Goal: Contribute content

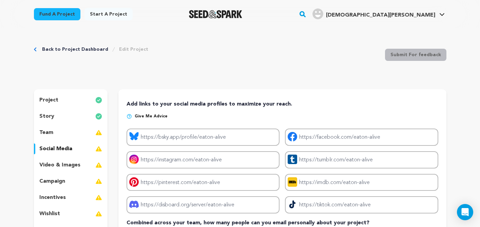
click at [46, 133] on p "team" at bounding box center [46, 133] width 14 height 8
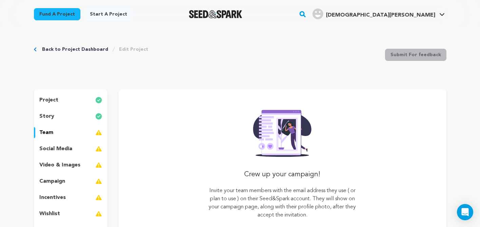
click at [52, 116] on p "story" at bounding box center [46, 117] width 15 height 8
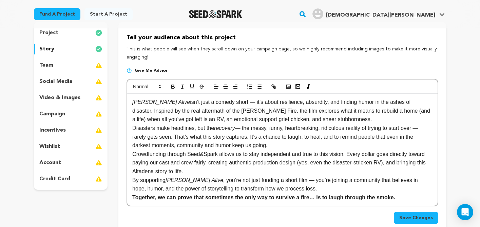
scroll to position [69, 0]
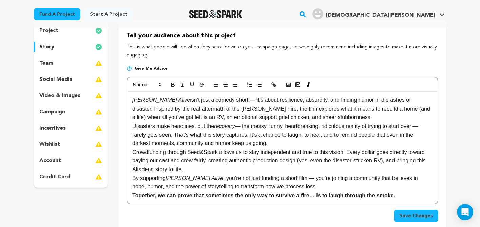
click at [230, 117] on p "[PERSON_NAME] Alive isn’t just a comedy short — it’s about resilience, absurdit…" at bounding box center [282, 109] width 300 height 26
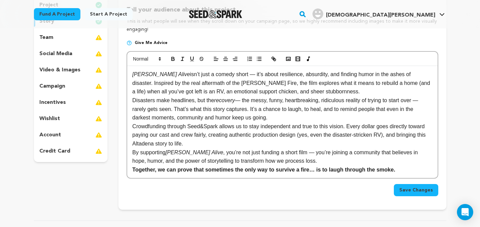
scroll to position [97, 0]
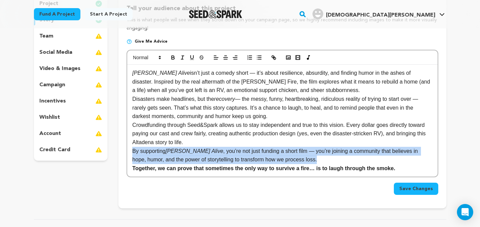
drag, startPoint x: 132, startPoint y: 152, endPoint x: 291, endPoint y: 163, distance: 160.0
click at [291, 163] on p "By supporting [PERSON_NAME] Alive , you’re not just funding a short film — you’…" at bounding box center [282, 155] width 300 height 17
copy p "By supporting [PERSON_NAME] Alive , you’re not just funding a short film — you’…"
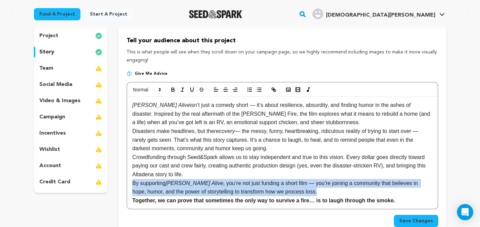
scroll to position [0, 0]
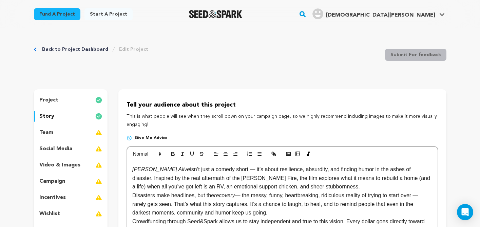
click at [66, 99] on div "project" at bounding box center [71, 100] width 74 height 11
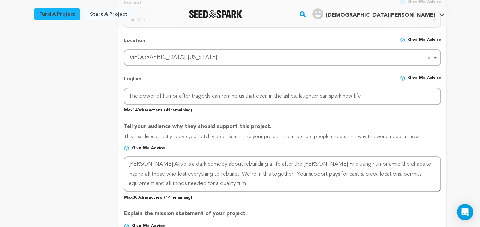
scroll to position [289, 0]
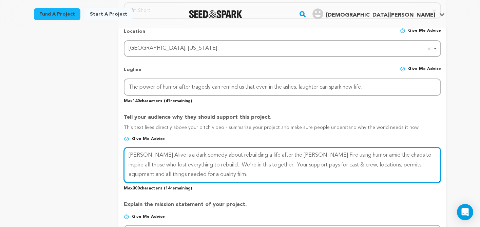
click at [215, 175] on textarea at bounding box center [282, 165] width 317 height 36
paste textarea "By supporting"
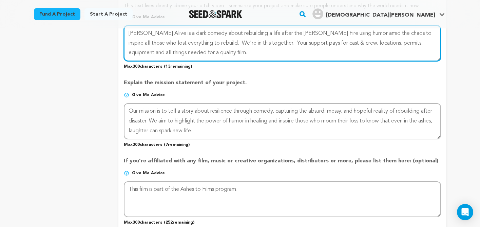
scroll to position [412, 0]
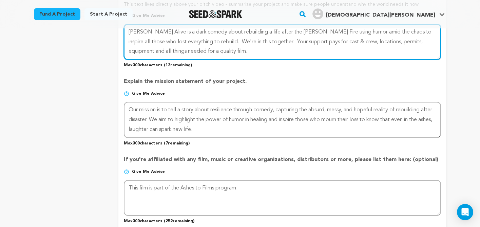
type textarea "[PERSON_NAME] Alive is a dark comedy about rebuilding a life after the [PERSON_…"
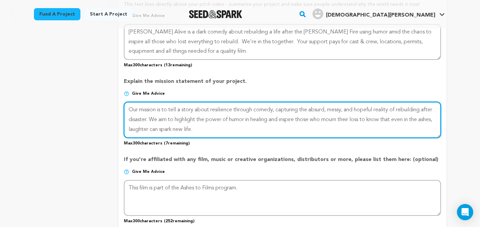
click at [230, 131] on textarea at bounding box center [282, 120] width 317 height 36
paste textarea "By supp"
type textarea "Our mission is to tell a story about resilience through comedy, capturing the a…"
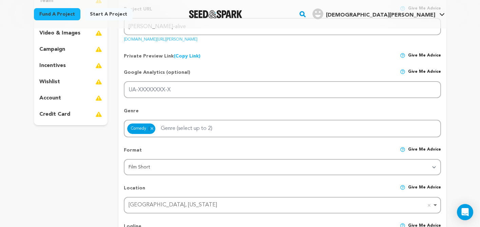
scroll to position [0, 0]
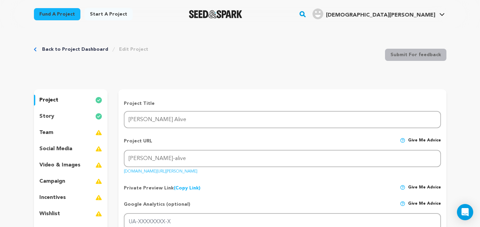
click at [55, 115] on div "story" at bounding box center [71, 116] width 74 height 11
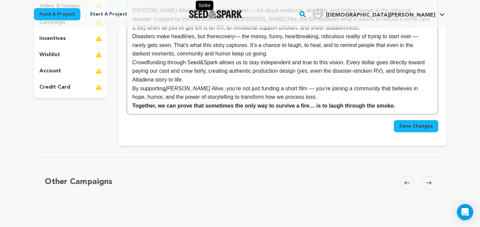
scroll to position [169, 0]
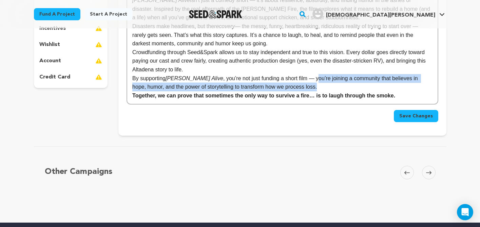
drag, startPoint x: 291, startPoint y: 77, endPoint x: 306, endPoint y: 87, distance: 18.1
click at [307, 87] on p "By supporting [PERSON_NAME] Alive , you’re not just funding a short film — you’…" at bounding box center [282, 82] width 300 height 17
click at [306, 87] on p "By supporting [PERSON_NAME] Alive , you’re not just funding a short film — you’…" at bounding box center [282, 82] width 300 height 17
drag, startPoint x: 290, startPoint y: 78, endPoint x: 300, endPoint y: 85, distance: 11.8
click at [300, 85] on p "By supporting [PERSON_NAME] Alive , you’re not just funding a short film — you’…" at bounding box center [282, 82] width 300 height 17
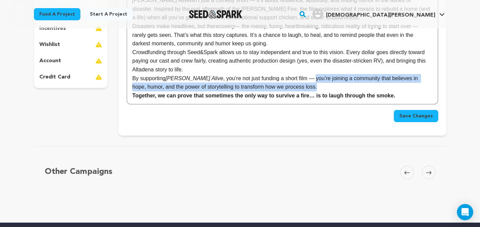
copy p "you’re joining a community that believes in hope, humor, and the power of story…"
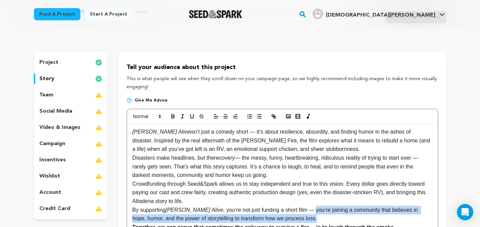
scroll to position [0, 0]
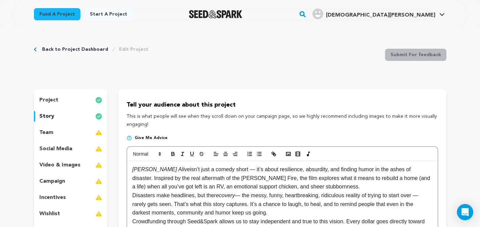
click at [54, 99] on p "project" at bounding box center [48, 100] width 19 height 8
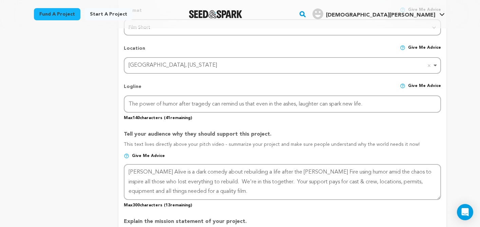
scroll to position [279, 0]
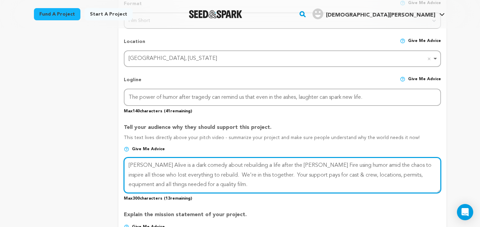
drag, startPoint x: 194, startPoint y: 174, endPoint x: 214, endPoint y: 182, distance: 22.2
click at [214, 183] on textarea at bounding box center [282, 176] width 317 height 36
paste textarea "you’re joining a community that believes in hope, humor, and the power of story…"
click at [194, 175] on textarea at bounding box center [282, 176] width 317 height 36
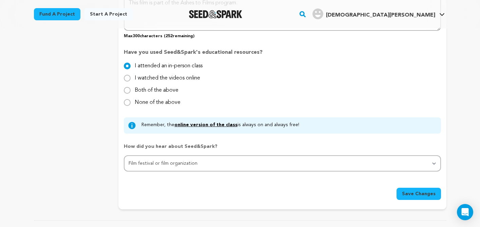
scroll to position [599, 0]
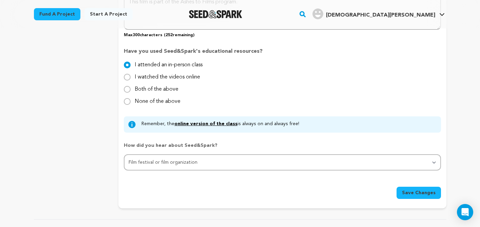
type textarea "[PERSON_NAME] Alive is a dark comedy about rebuilding a life after the [PERSON_…"
click at [422, 190] on span "Save Changes" at bounding box center [419, 193] width 34 height 7
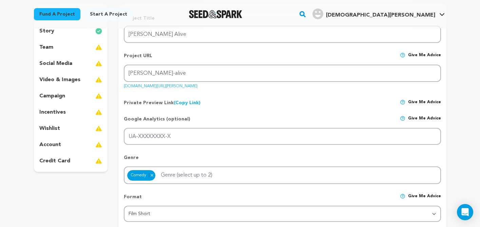
scroll to position [0, 0]
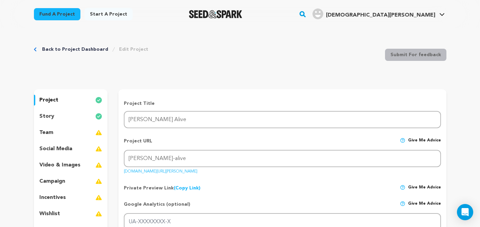
click at [85, 116] on div "story" at bounding box center [71, 116] width 74 height 11
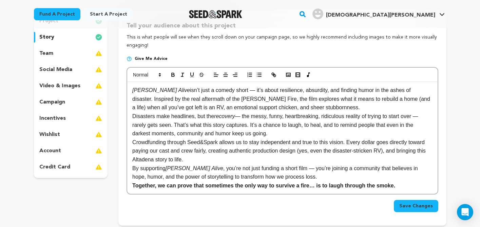
scroll to position [92, 0]
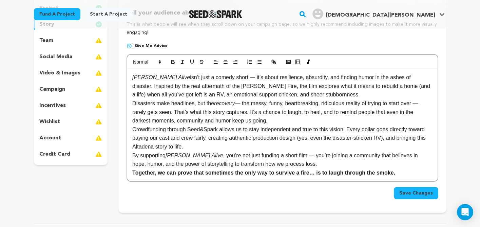
click at [154, 96] on p "[PERSON_NAME] Alive isn’t just a comedy short — it’s about resilience, absurdit…" at bounding box center [282, 86] width 300 height 26
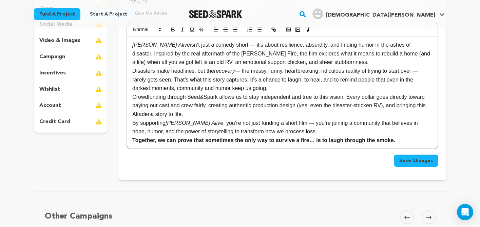
scroll to position [133, 0]
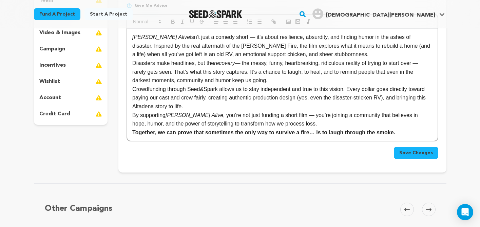
click at [210, 99] on p "Crowdfunding through Seed&Spark allows us to stay independent and true to this …" at bounding box center [282, 98] width 300 height 26
click at [289, 100] on p "Crowdfunding through Seed&Spark allows us to stay independent and true to this …" at bounding box center [282, 98] width 300 height 26
click at [306, 98] on p "Crowdfunding through Seed&Spark allows us to stay independent and true to this …" at bounding box center [282, 98] width 300 height 26
click at [209, 99] on p "Crowdfunding through Seed&Spark allows us to stay independent and true to this …" at bounding box center [282, 98] width 300 height 26
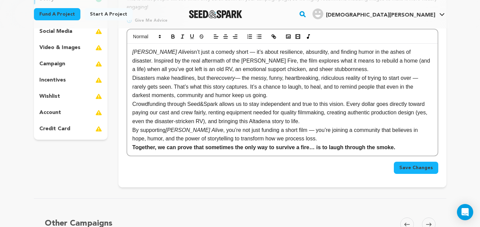
scroll to position [118, 0]
click at [414, 170] on span "Save Changes" at bounding box center [416, 167] width 34 height 7
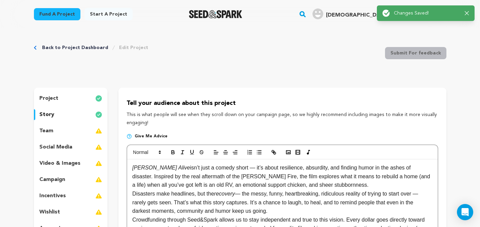
scroll to position [0, 0]
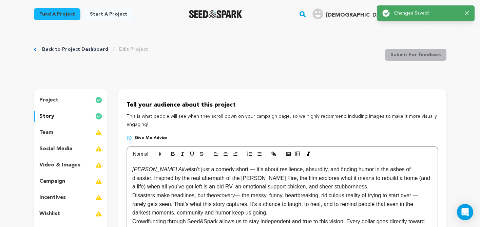
click at [97, 130] on img at bounding box center [98, 133] width 7 height 8
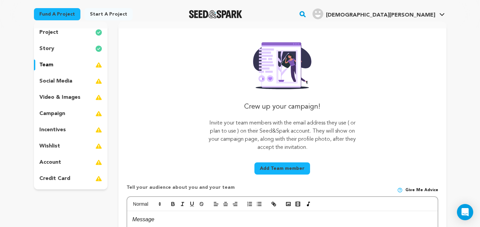
scroll to position [82, 0]
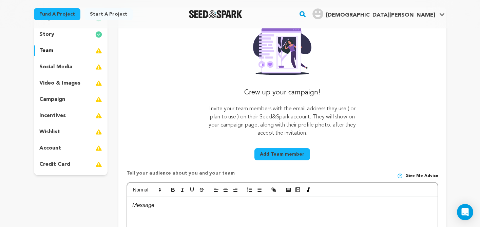
click at [81, 67] on div "social media" at bounding box center [71, 67] width 74 height 11
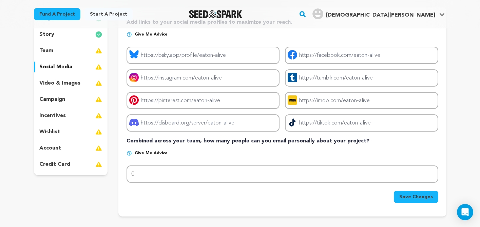
click at [78, 117] on div "incentives" at bounding box center [71, 115] width 74 height 11
